Goal: Task Accomplishment & Management: Use online tool/utility

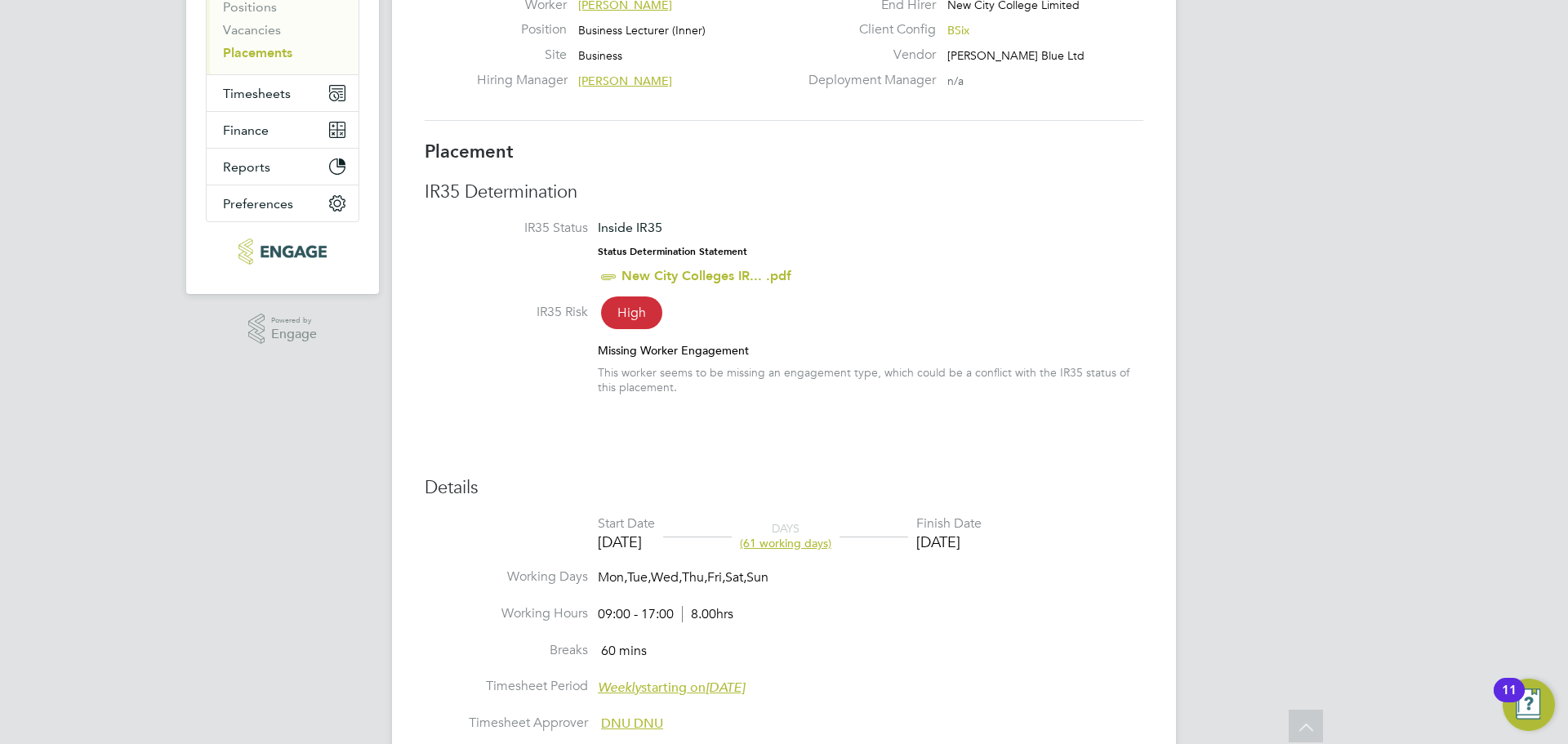
click at [625, 308] on span "High" at bounding box center [632, 313] width 61 height 32
click at [621, 342] on li "IR35 Risk High Missing Worker Engagement This worker seems to be missing an eng…" at bounding box center [784, 357] width 719 height 107
click at [633, 350] on div "Missing Worker Engagement" at bounding box center [870, 350] width 545 height 14
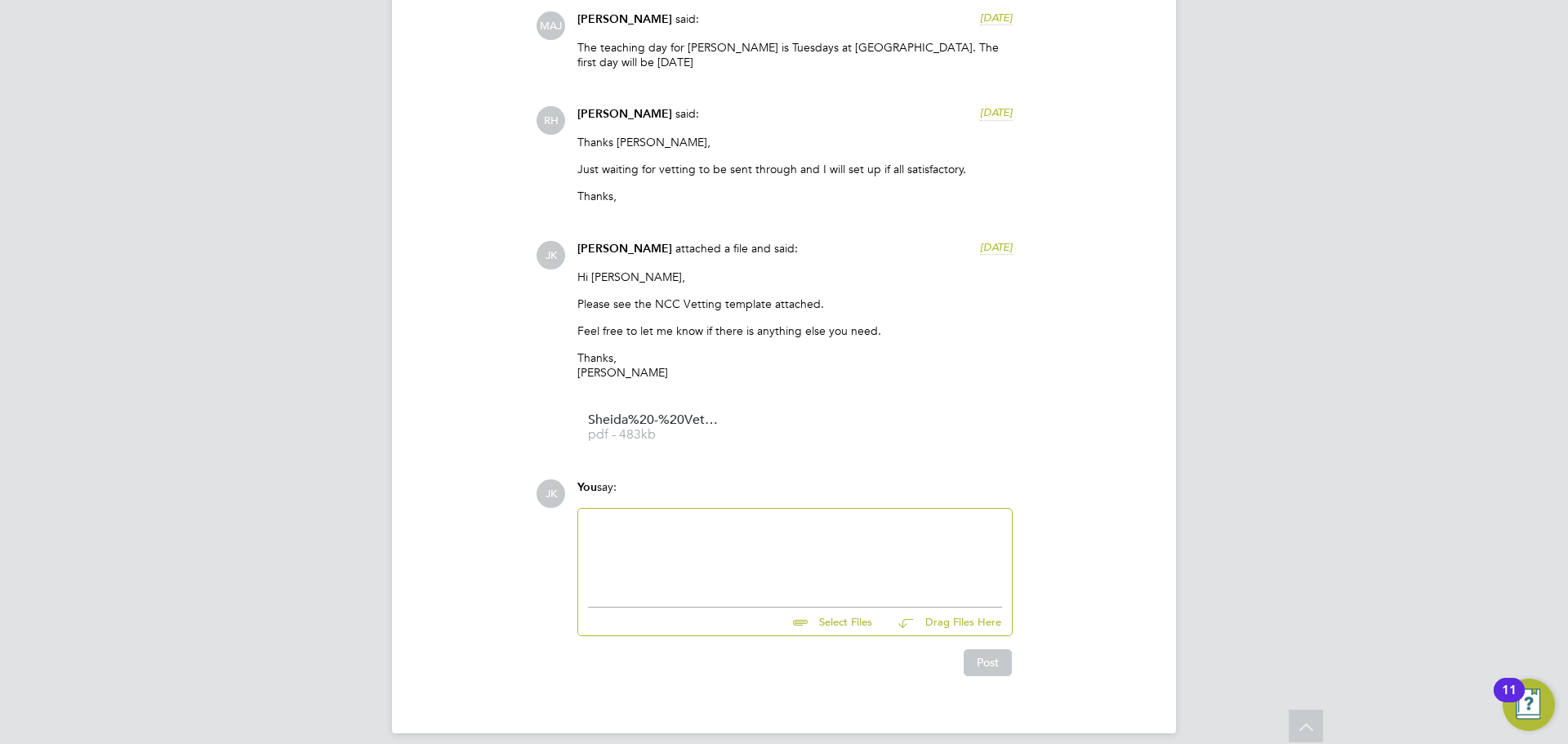
drag, startPoint x: 302, startPoint y: 427, endPoint x: 325, endPoint y: 438, distance: 25.5
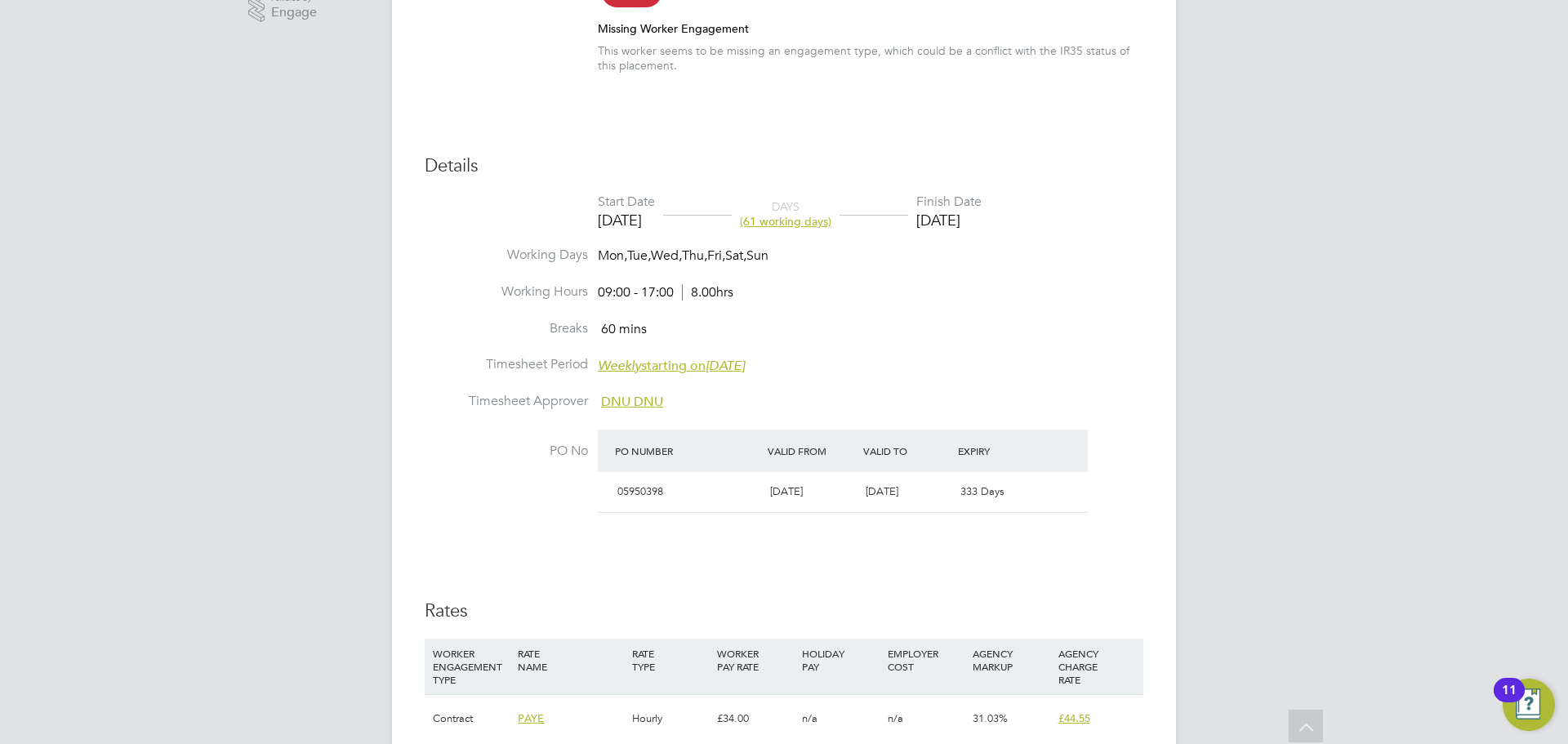
click at [629, 401] on span "DNU DNU" at bounding box center [632, 402] width 62 height 16
click at [745, 323] on li "Breaks 60 mins" at bounding box center [784, 338] width 719 height 37
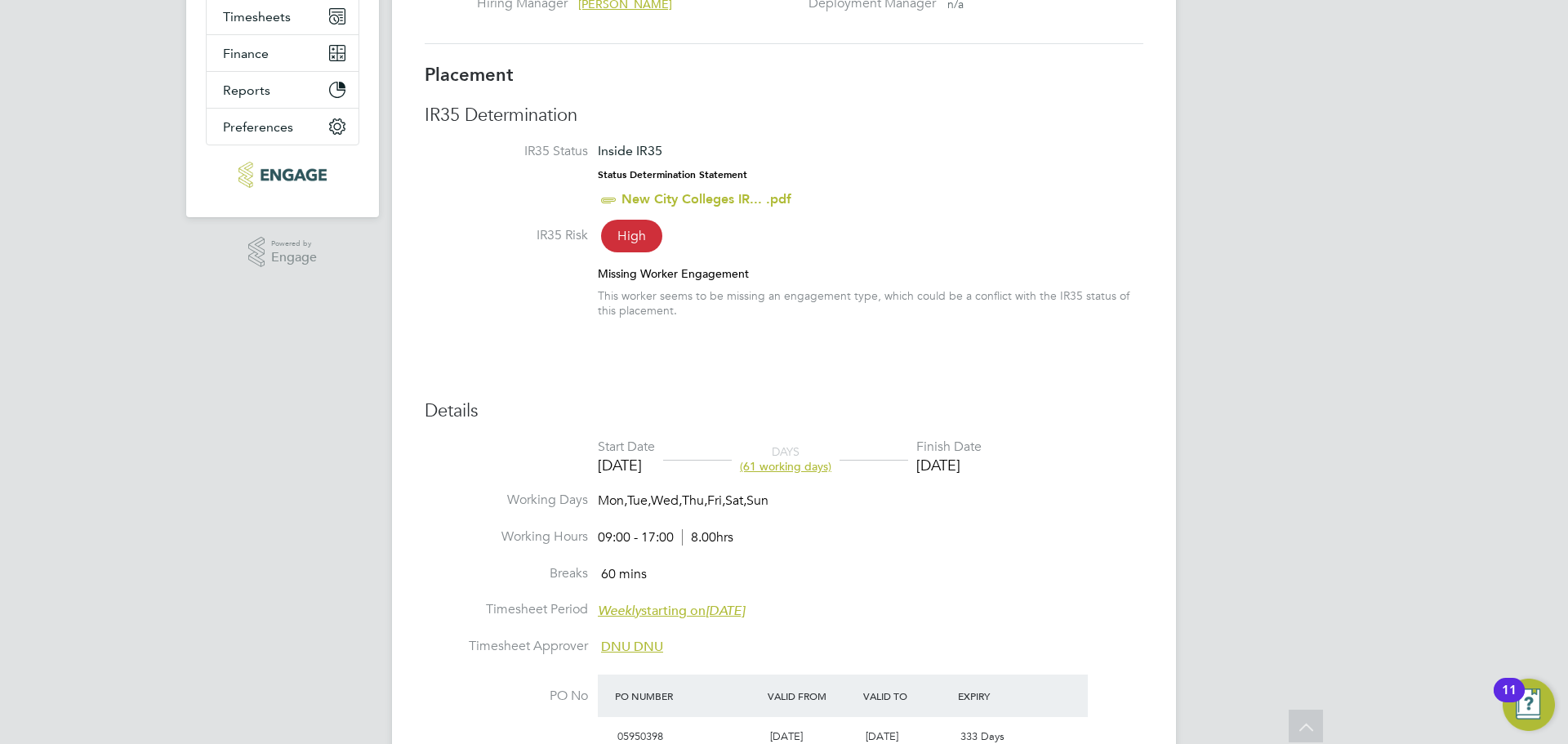
click at [744, 341] on div "Placement IR35 Determination IR35 Status Inside IR35 Status Determination State…" at bounding box center [784, 534] width 719 height 940
click at [629, 237] on span "High" at bounding box center [632, 235] width 61 height 32
click at [559, 229] on label "IR35 Risk" at bounding box center [507, 235] width 164 height 17
click at [670, 195] on link "New City Colleges IR... .pdf" at bounding box center [706, 199] width 170 height 15
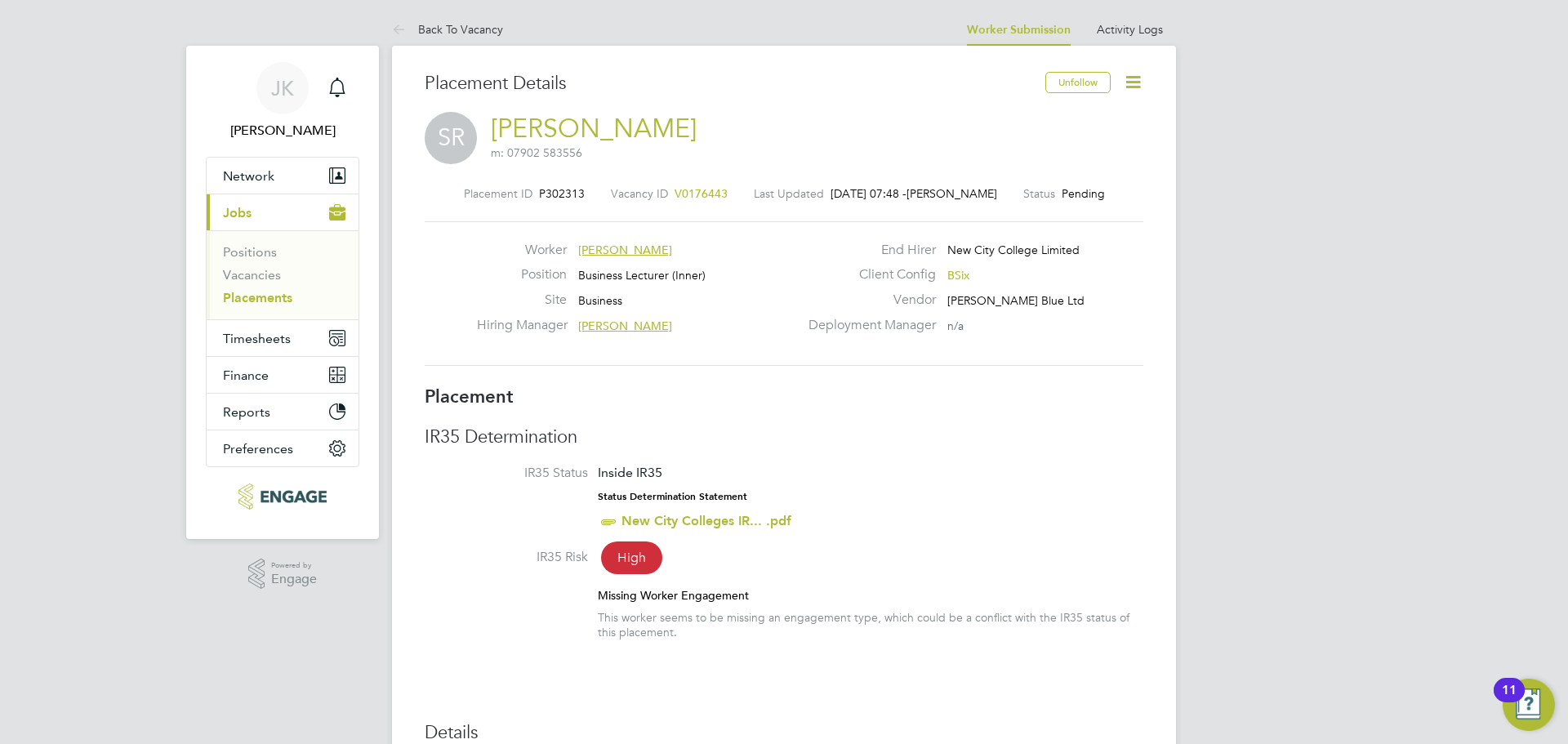
click at [1138, 90] on icon at bounding box center [1132, 82] width 21 height 21
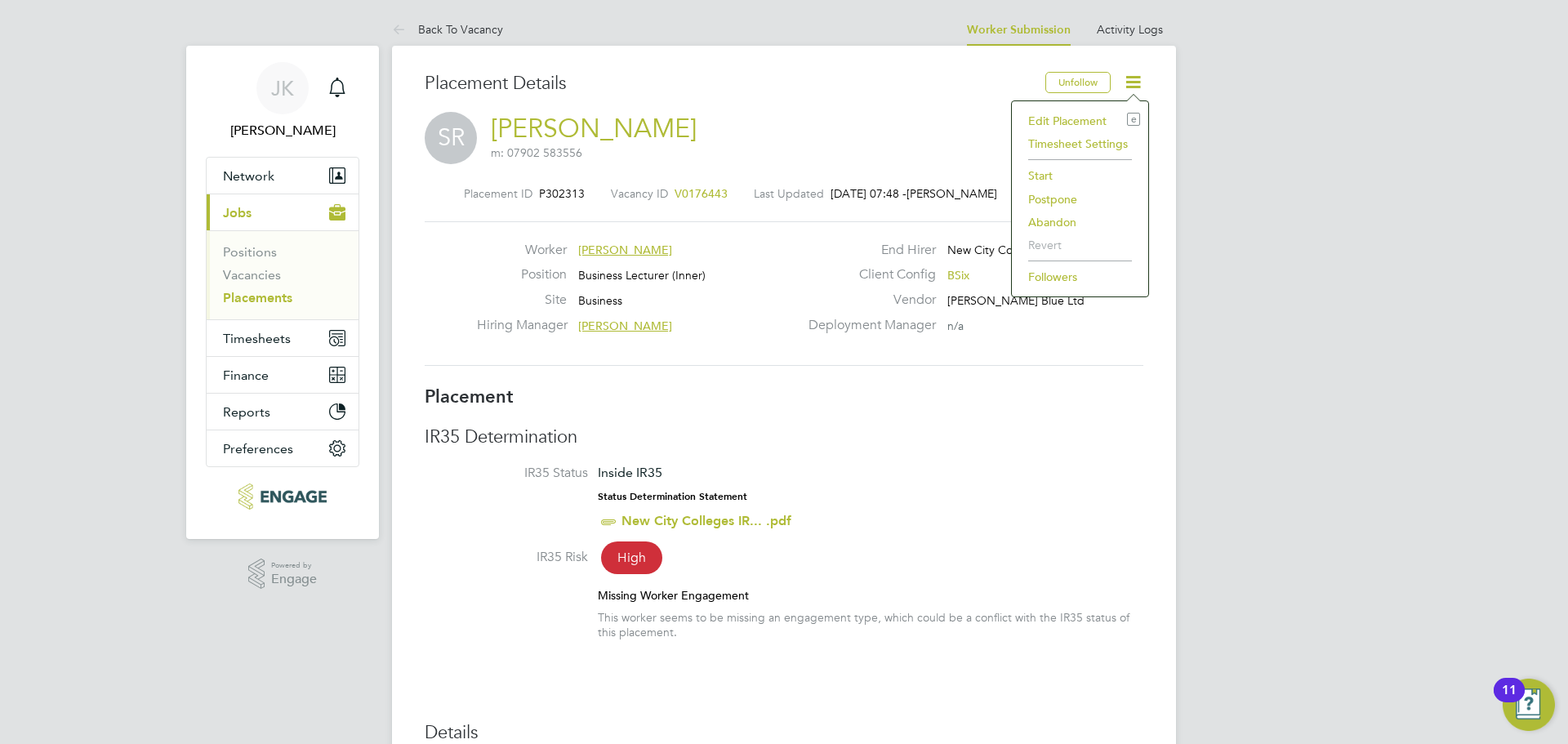
click at [858, 298] on label "Vendor" at bounding box center [867, 299] width 137 height 17
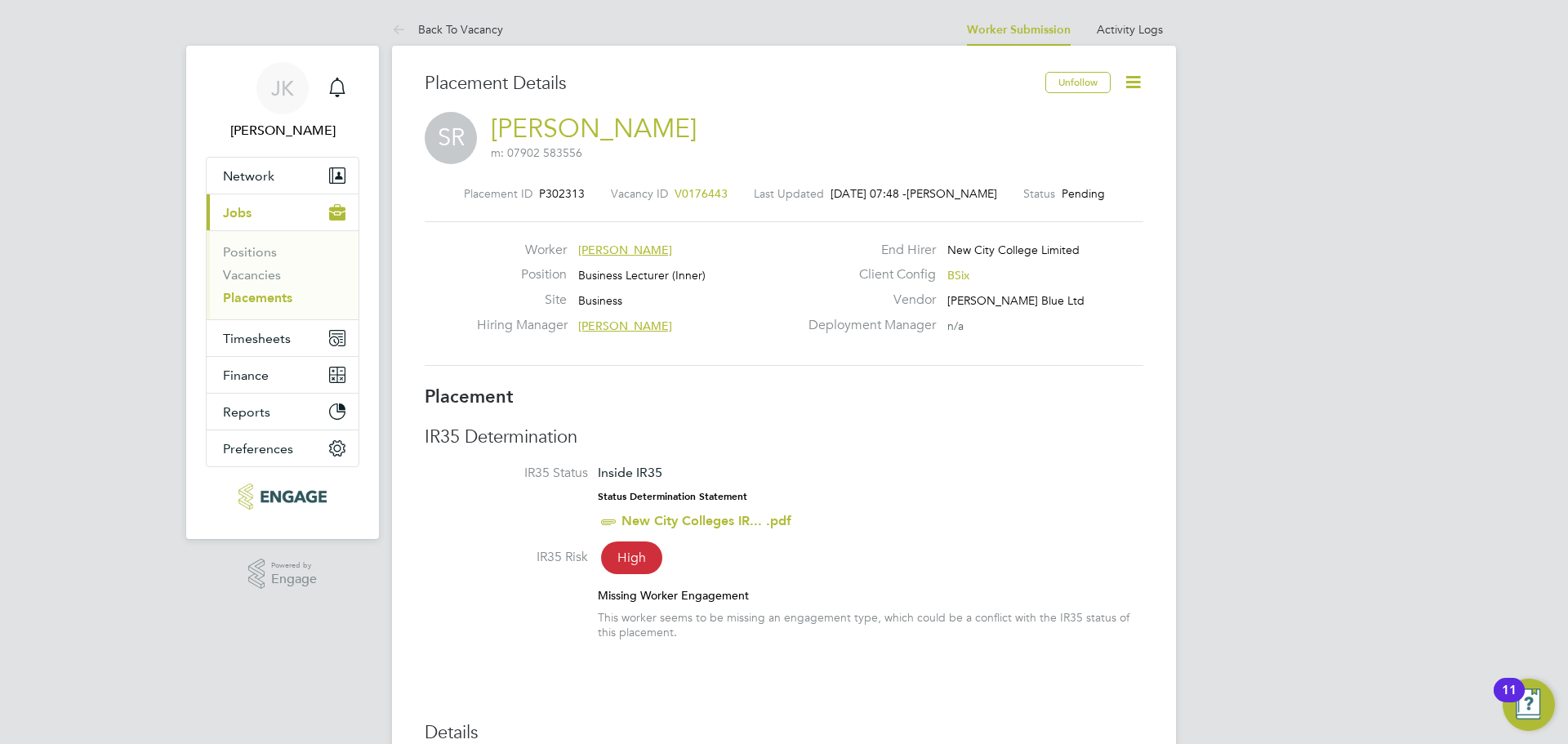
click at [1133, 79] on icon at bounding box center [1132, 82] width 21 height 21
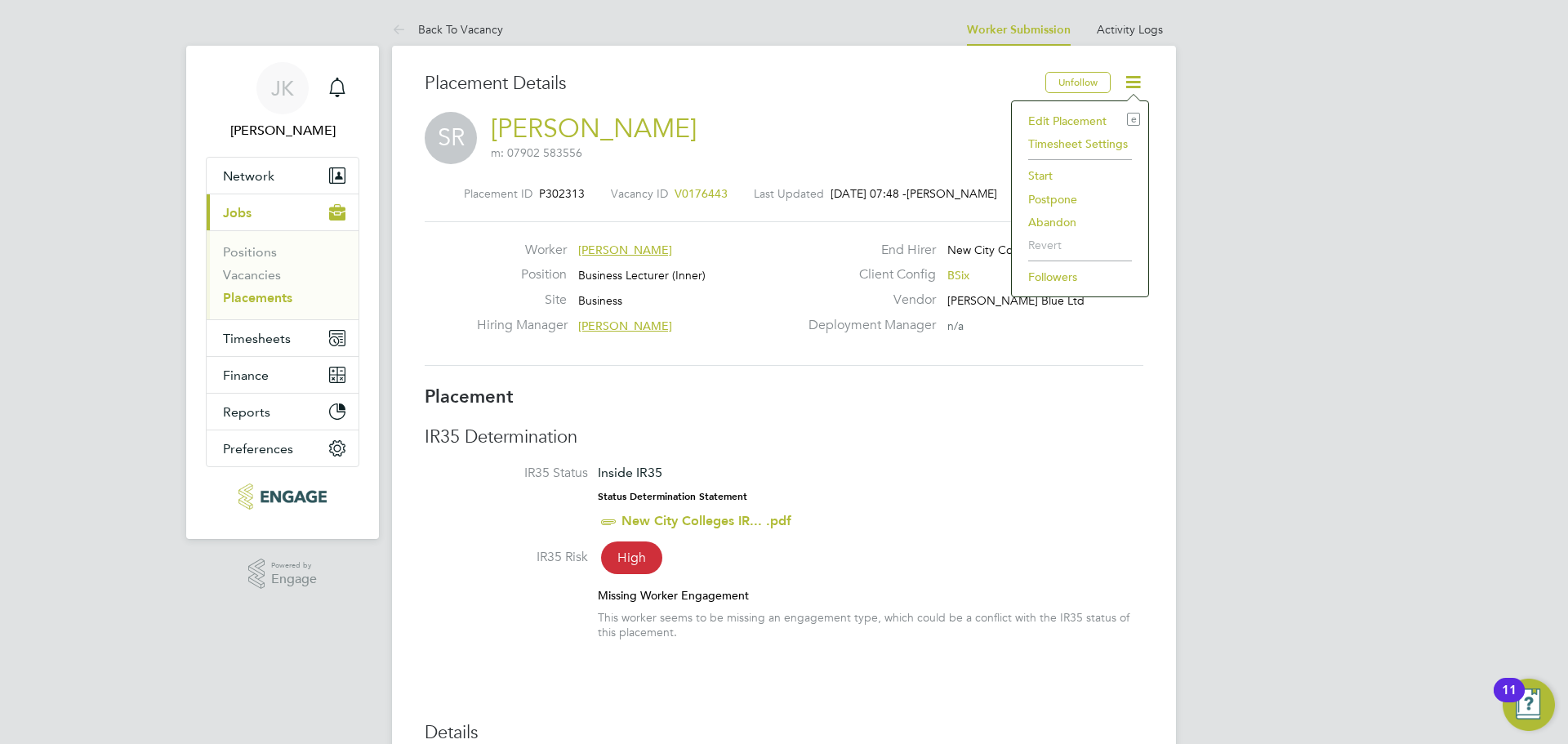
click at [1042, 173] on li "Start" at bounding box center [1080, 175] width 120 height 22
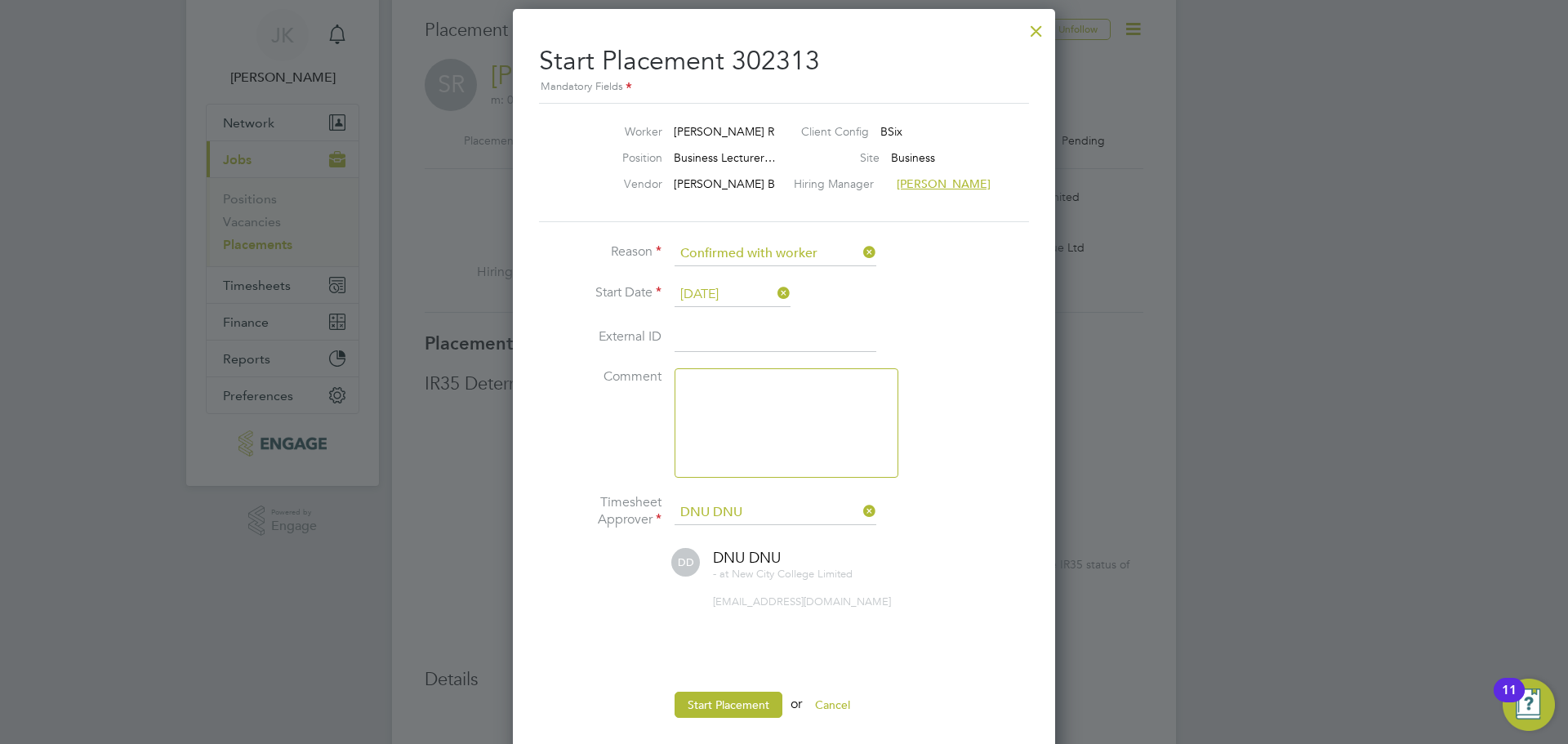
scroll to position [82, 0]
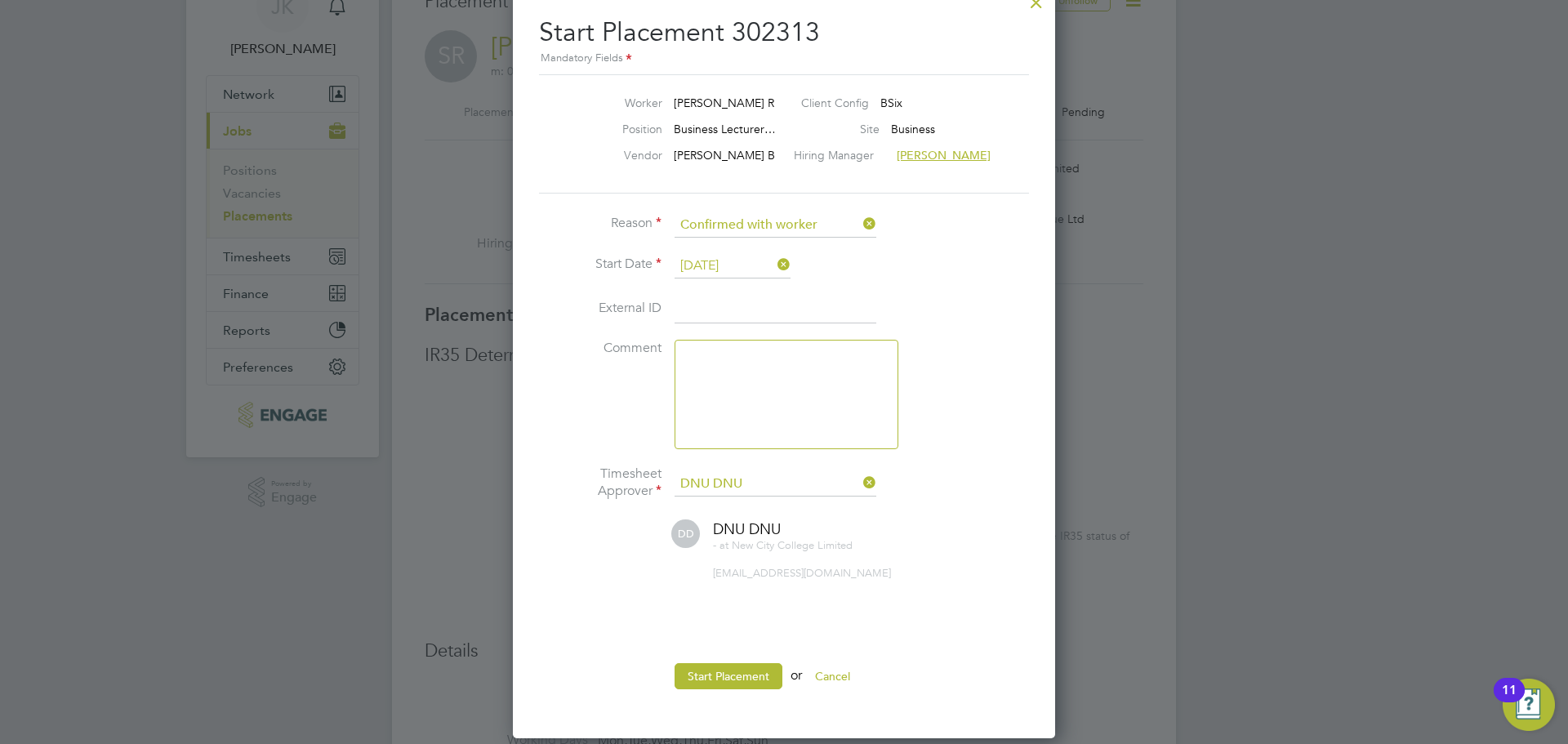
click at [715, 255] on input "[DATE]" at bounding box center [732, 266] width 116 height 24
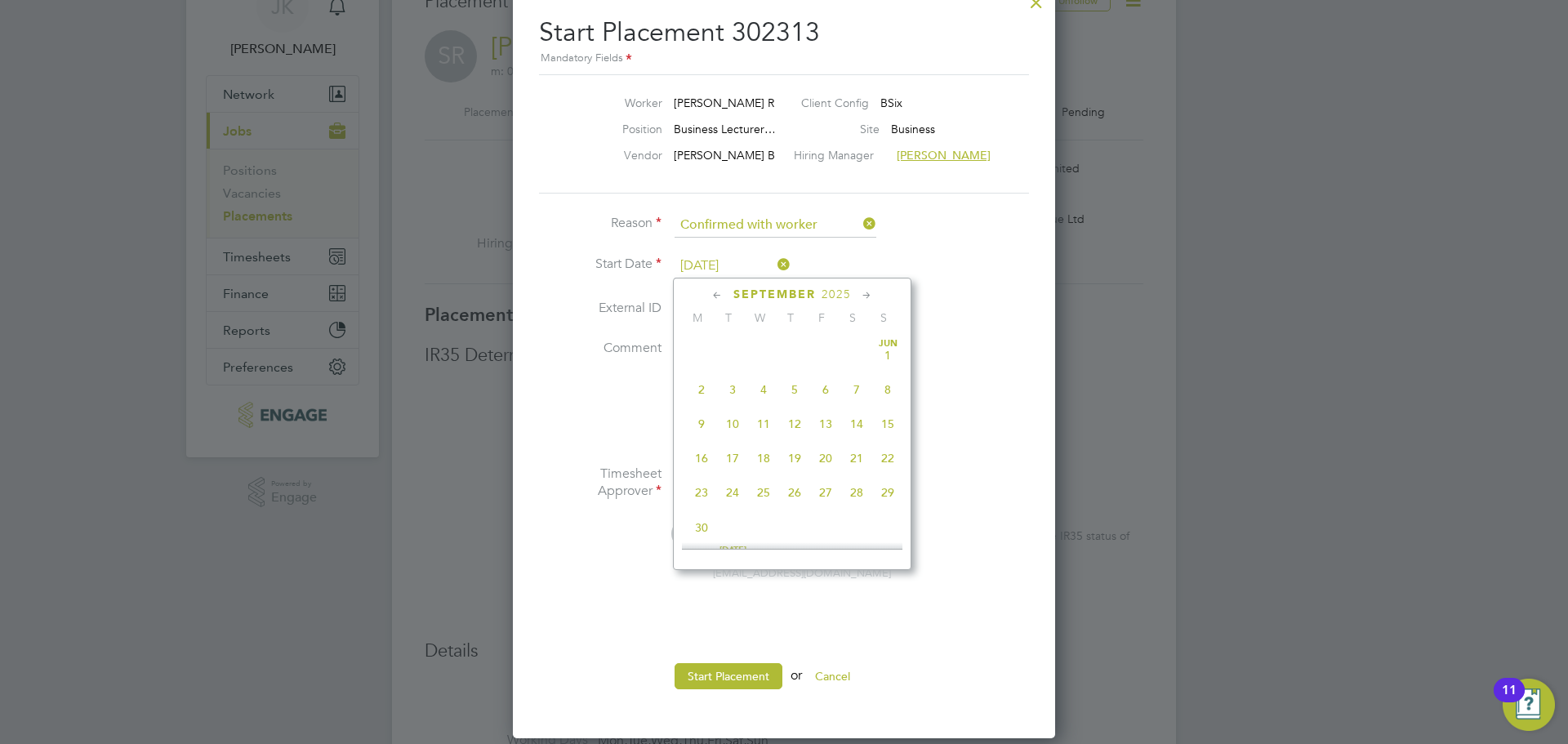
scroll to position [495, 0]
click at [864, 296] on icon at bounding box center [866, 296] width 15 height 18
click at [720, 296] on icon at bounding box center [717, 296] width 15 height 18
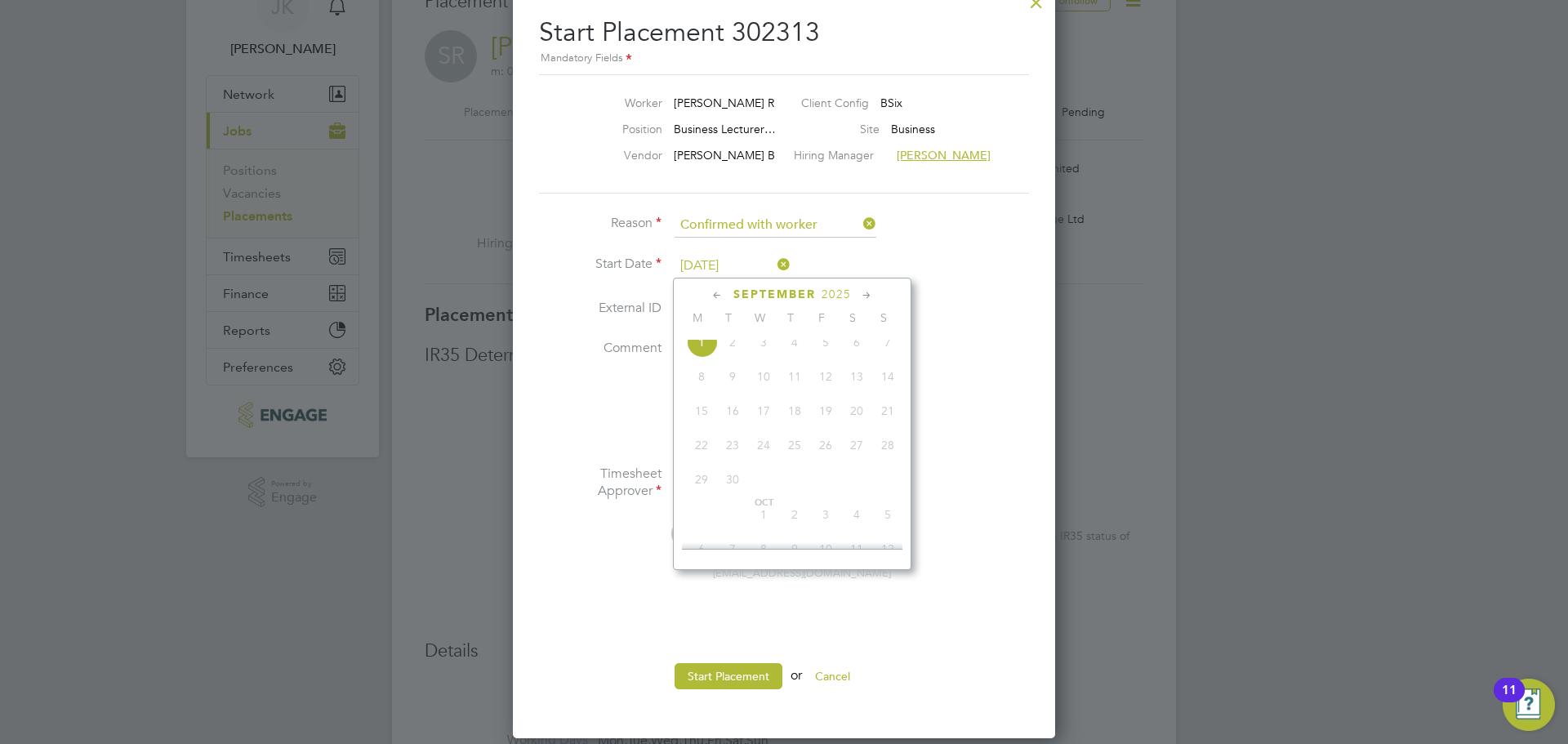
click at [734, 392] on span "9" at bounding box center [732, 376] width 31 height 31
click at [731, 392] on span "9" at bounding box center [732, 376] width 31 height 31
click at [730, 389] on span "9" at bounding box center [732, 376] width 31 height 31
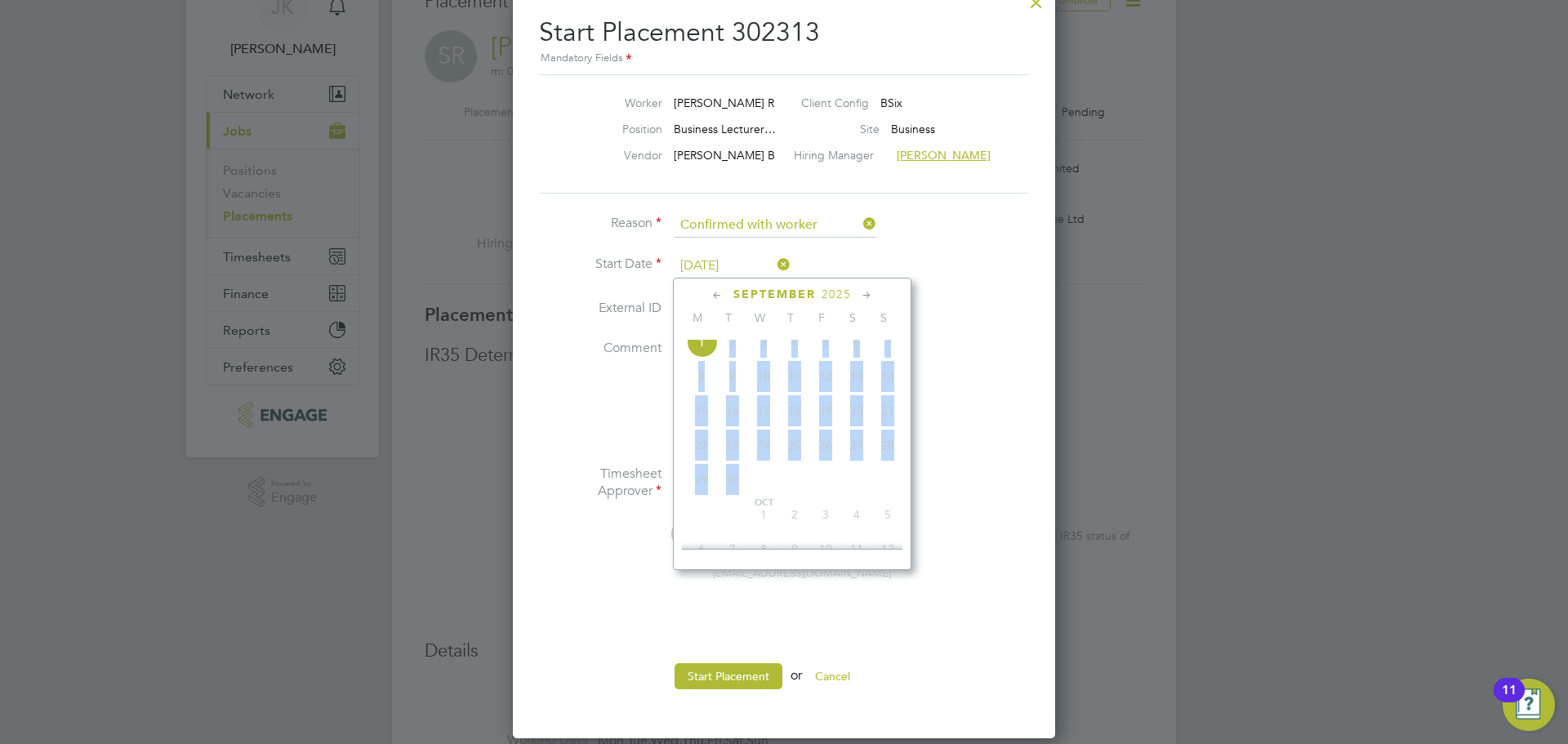
click at [730, 389] on span "9" at bounding box center [732, 376] width 31 height 31
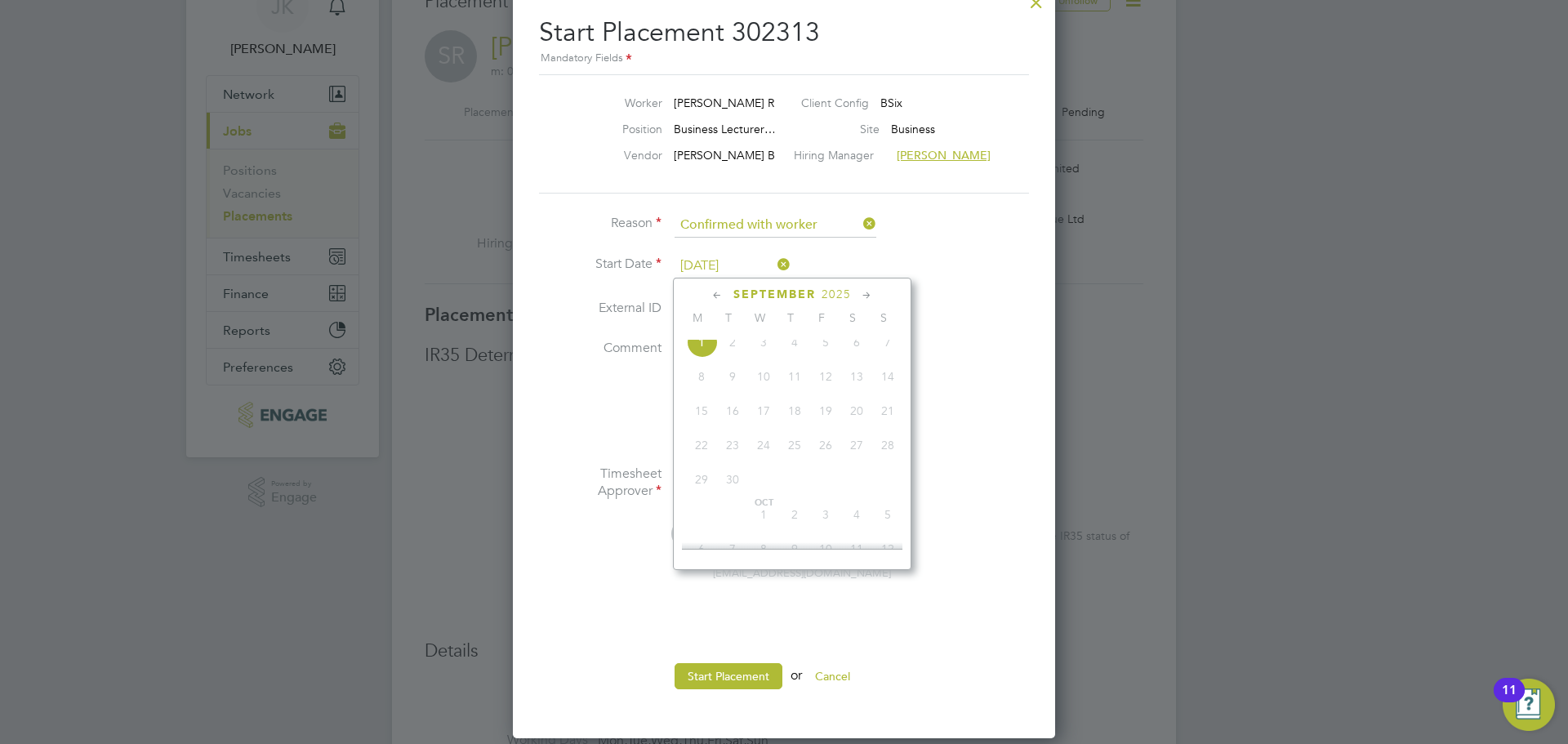
click at [1026, 394] on li "Comment" at bounding box center [784, 403] width 490 height 126
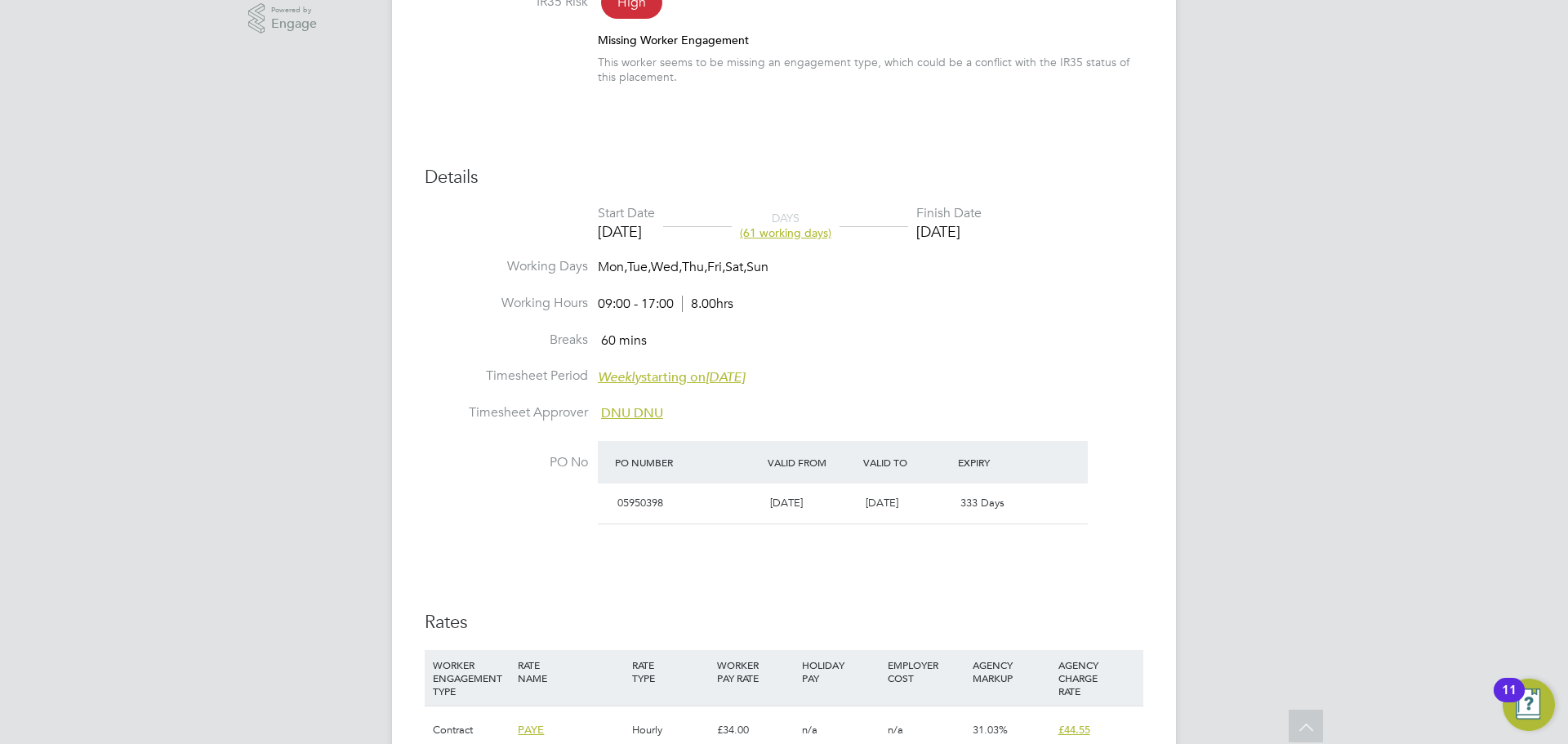
scroll to position [653, 0]
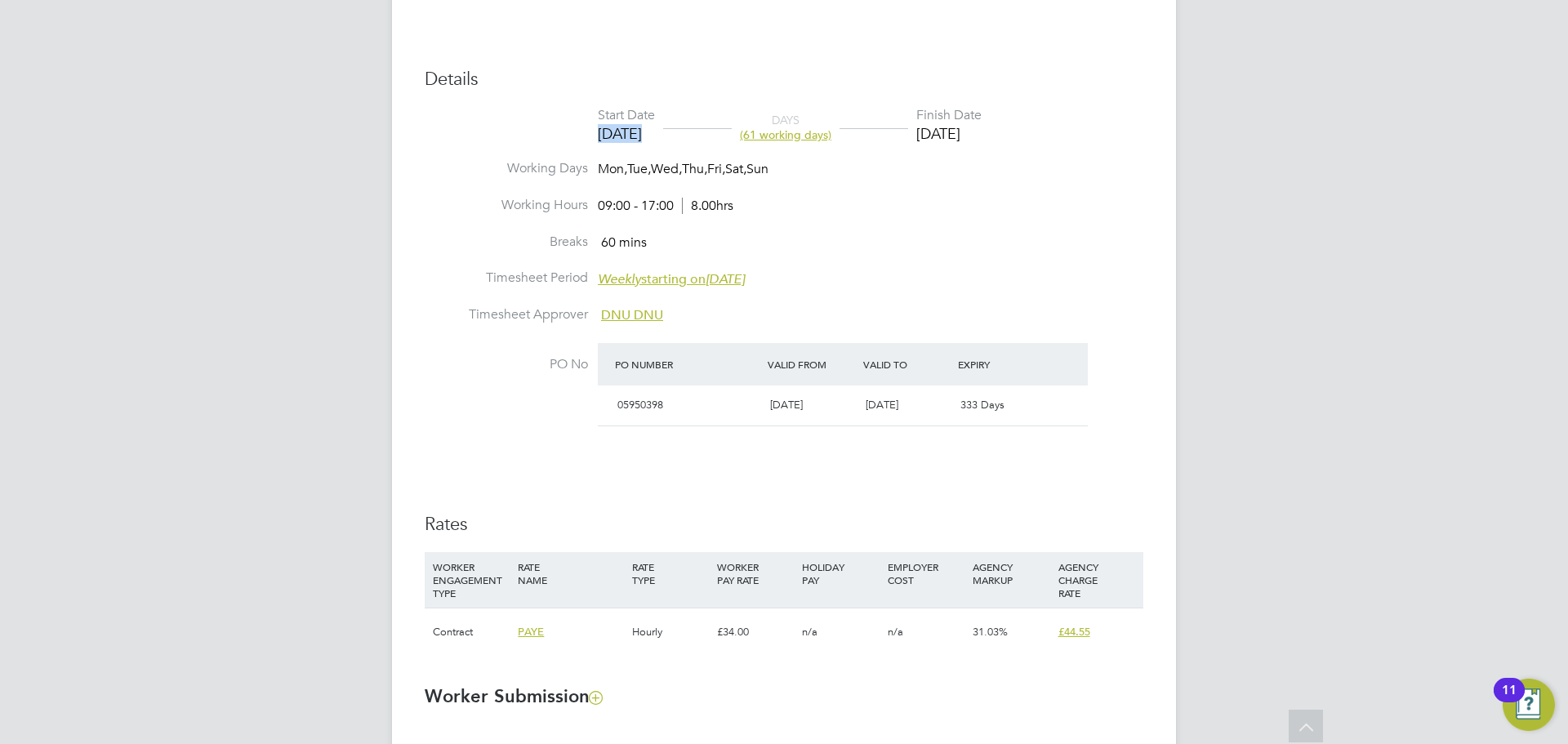
drag, startPoint x: 598, startPoint y: 139, endPoint x: 696, endPoint y: 138, distance: 98.0
click at [696, 138] on div "Start Date [DATE] DAYS (61 working days) Finish Date [DATE]" at bounding box center [789, 125] width 384 height 37
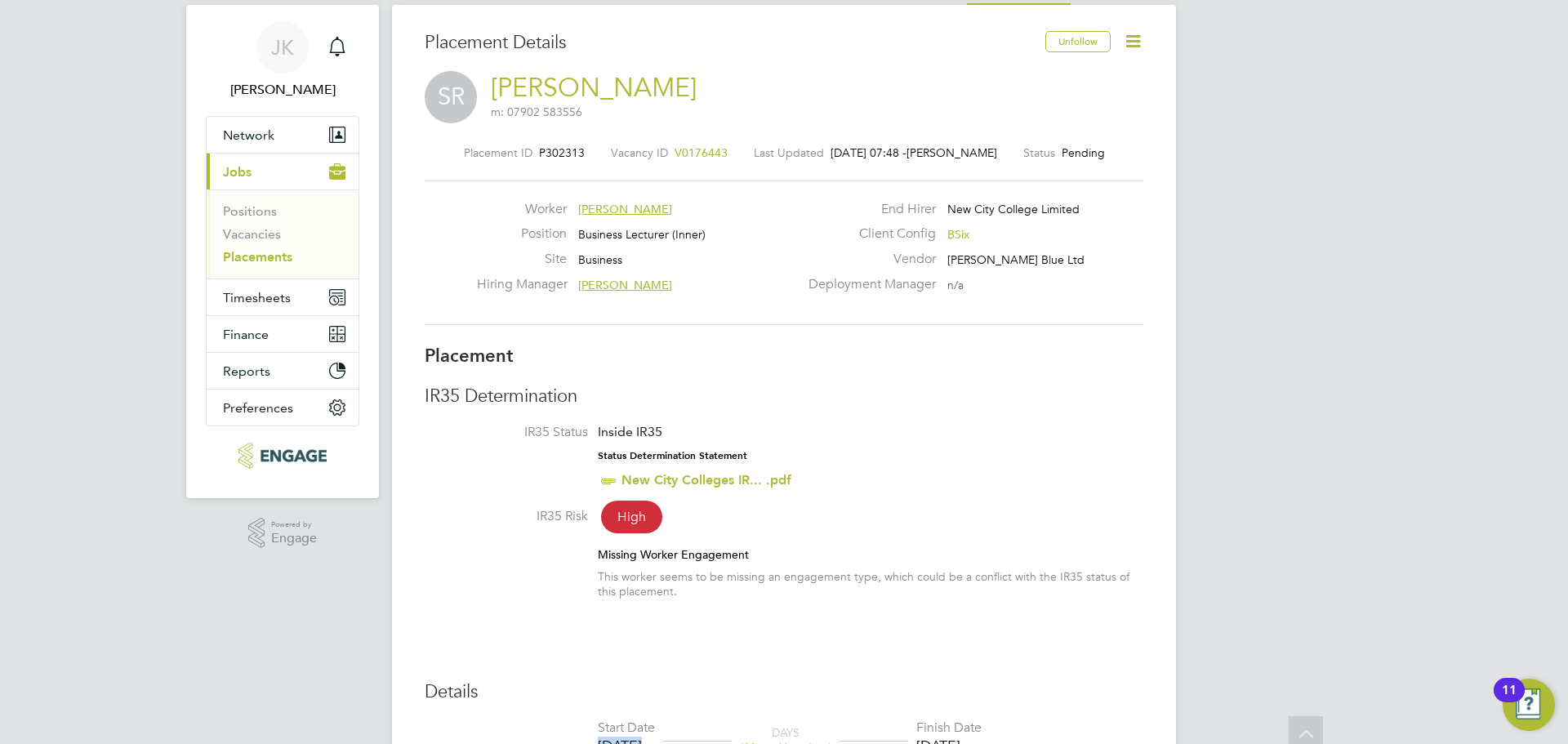
scroll to position [0, 0]
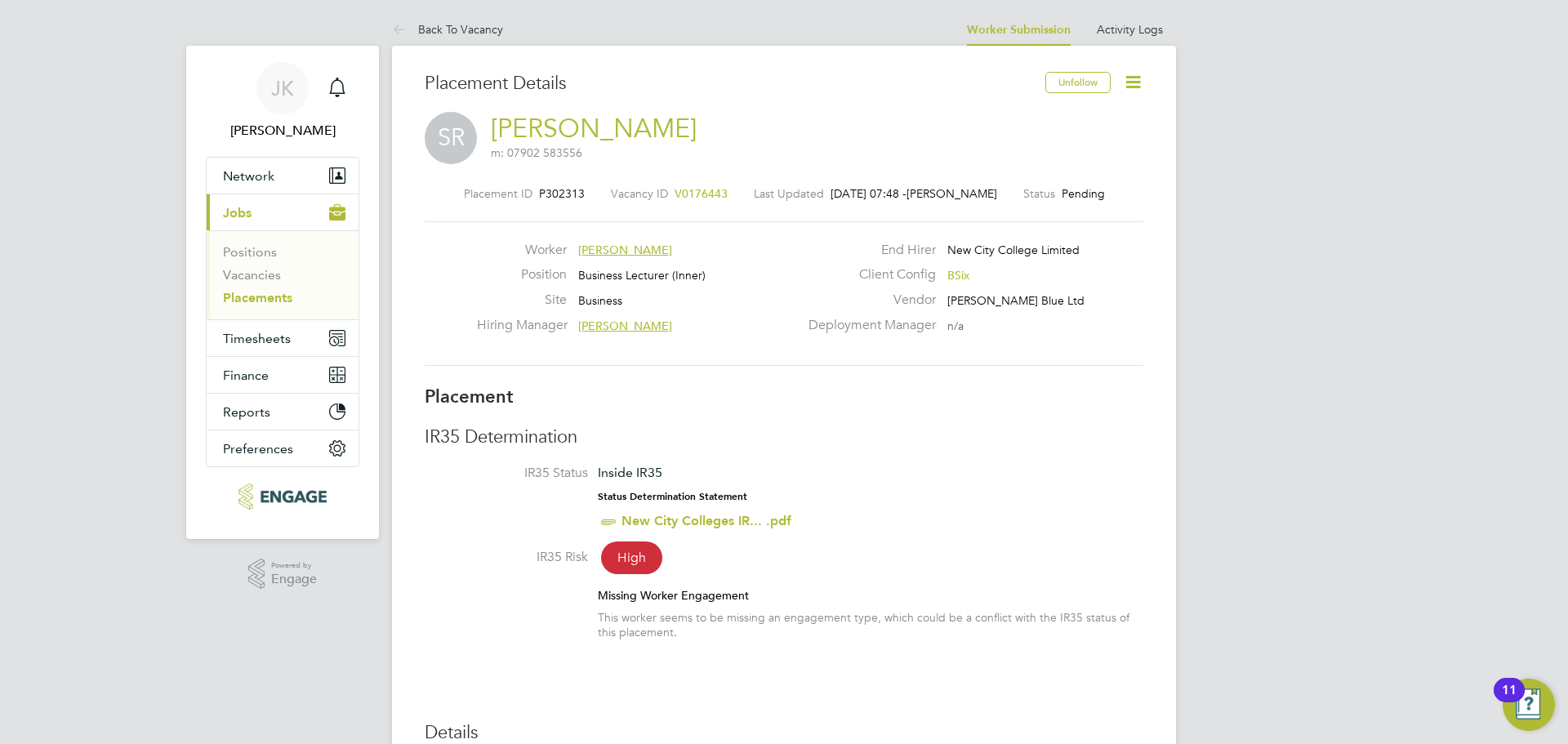
click at [1136, 75] on icon at bounding box center [1132, 82] width 21 height 21
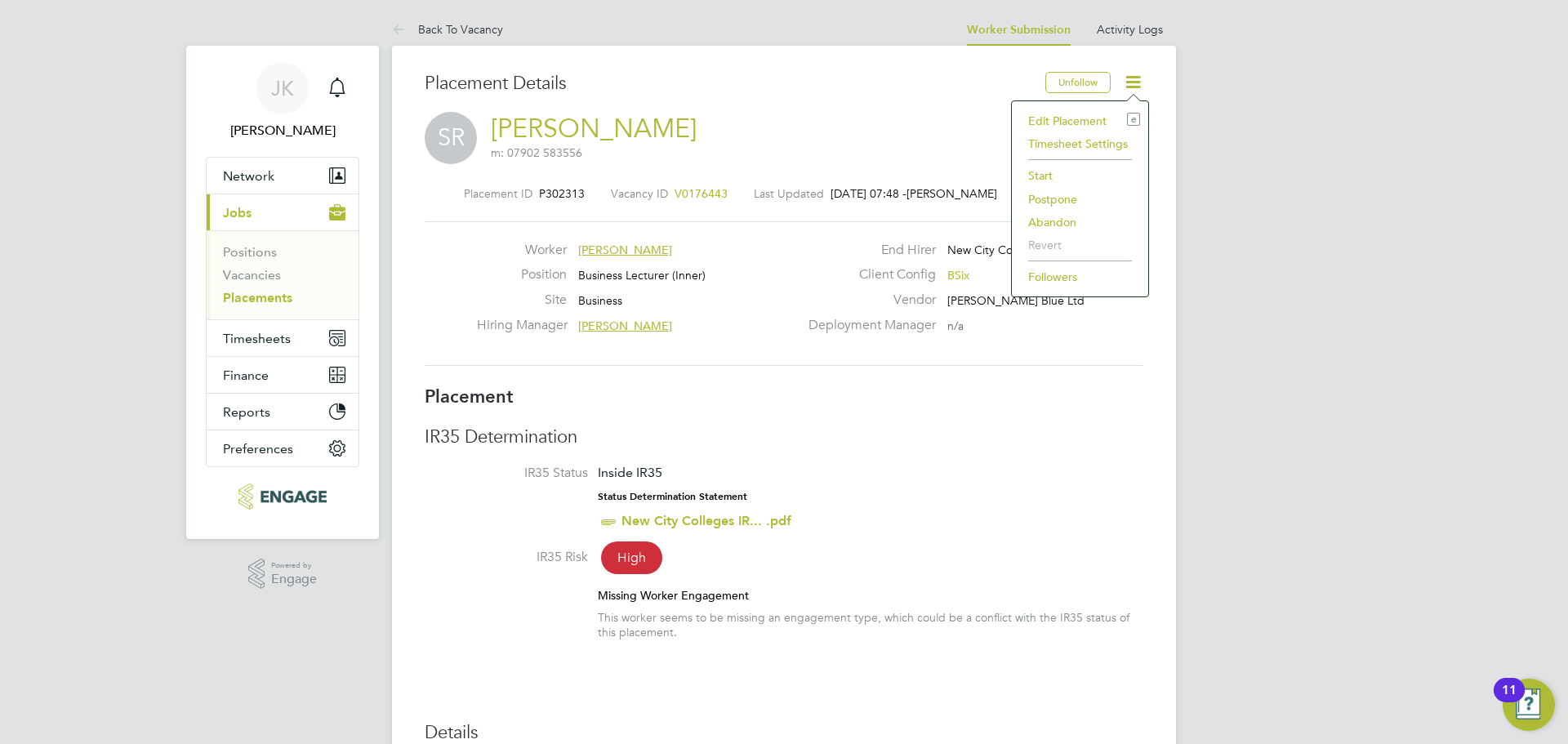
click at [1037, 173] on li "Start" at bounding box center [1080, 175] width 120 height 22
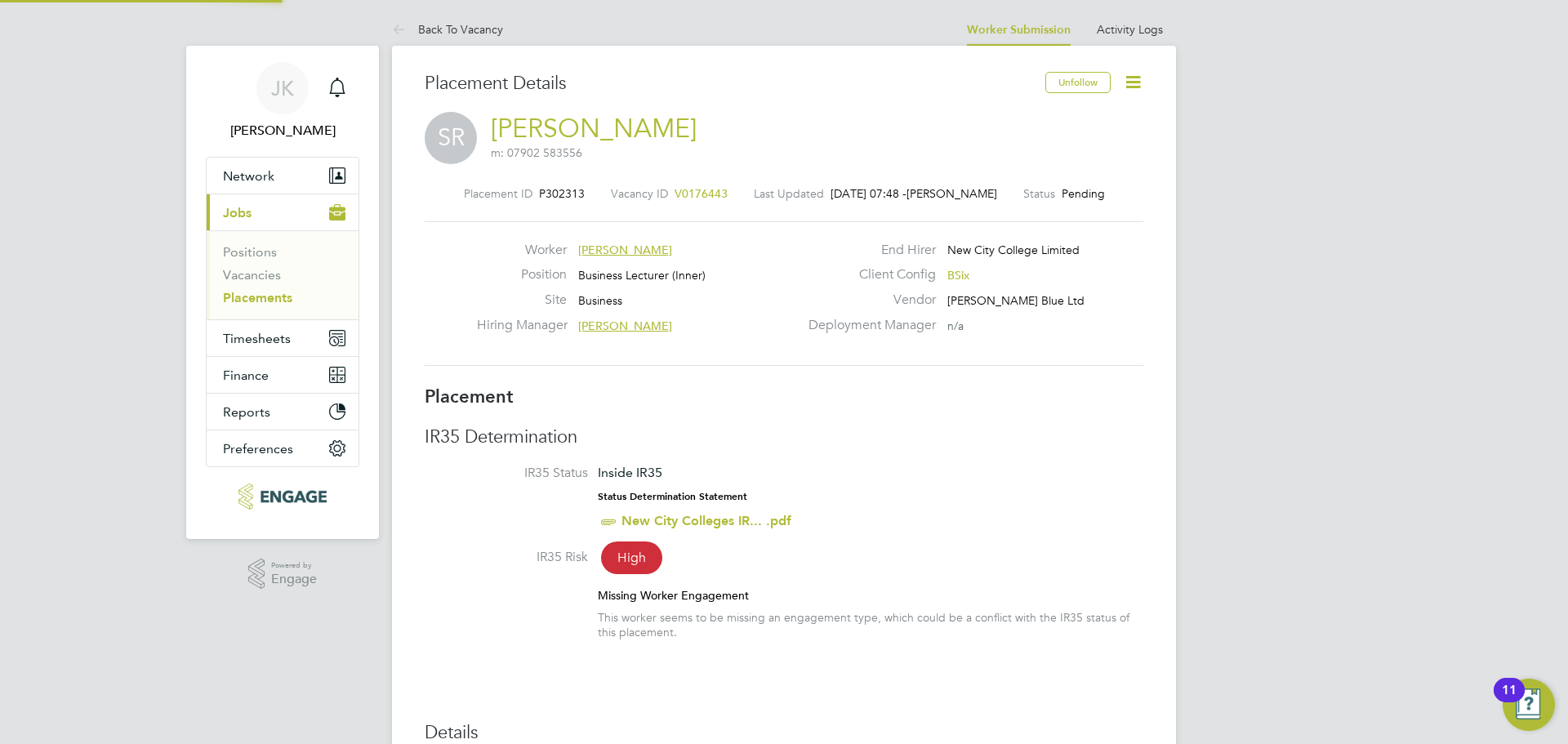
scroll to position [16, 202]
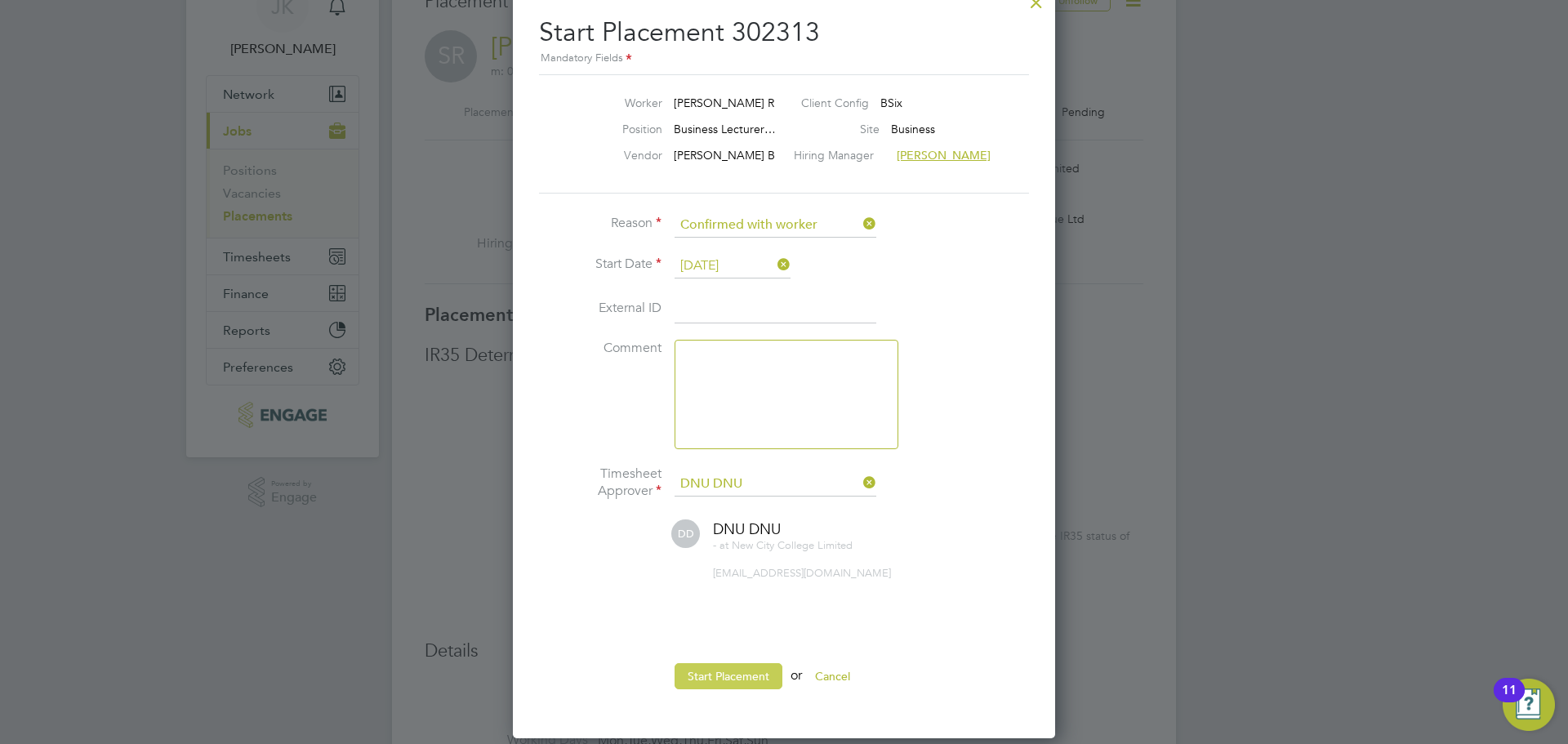
click at [749, 673] on button "Start Placement" at bounding box center [729, 676] width 108 height 26
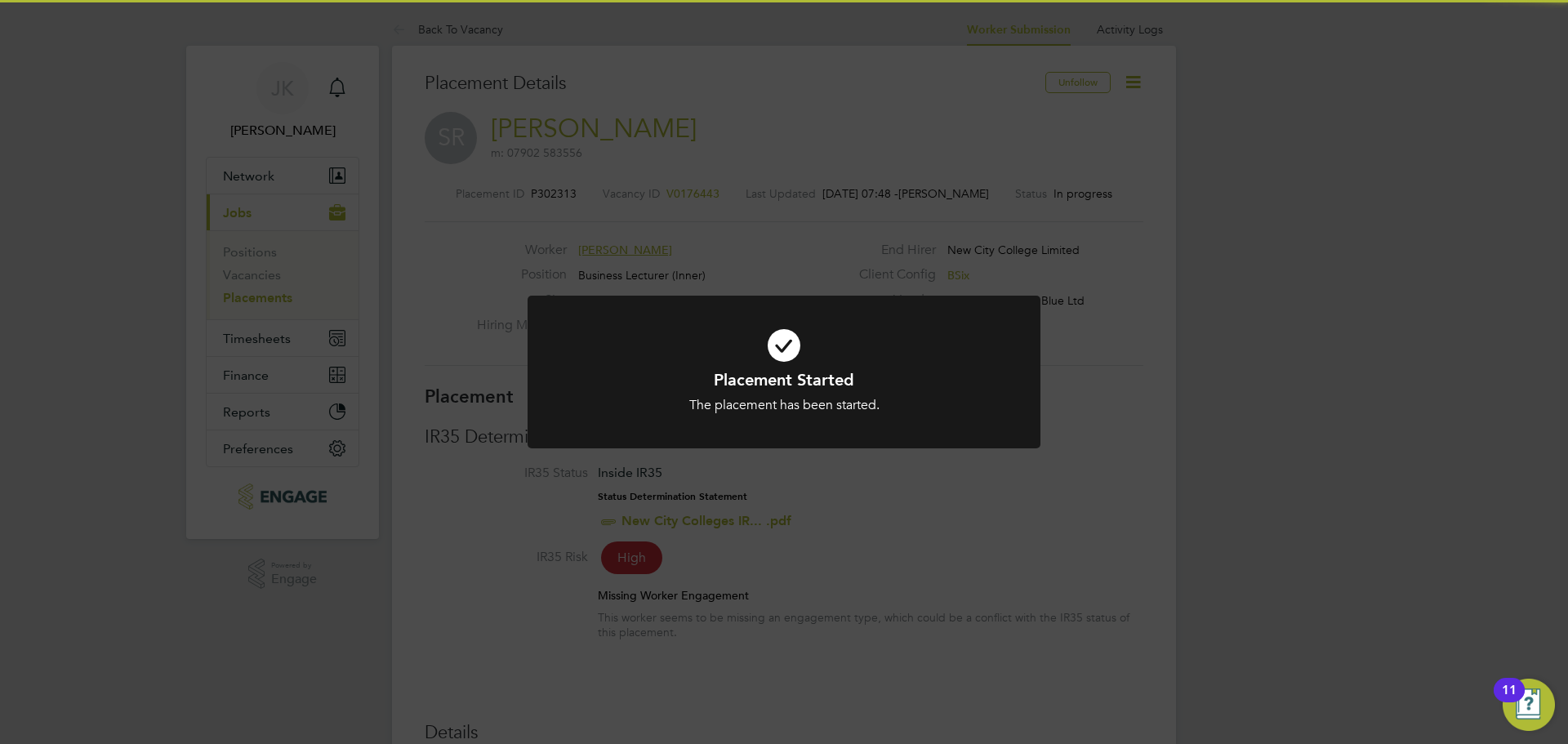
click at [879, 375] on h1 "Placement Started" at bounding box center [784, 380] width 425 height 22
